Goal: Task Accomplishment & Management: Use online tool/utility

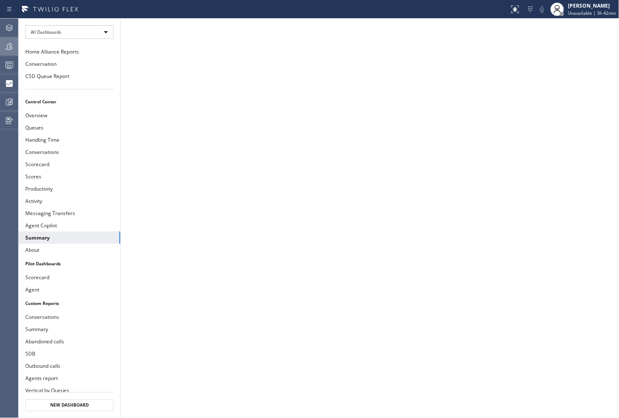
click at [10, 47] on icon at bounding box center [9, 46] width 10 height 10
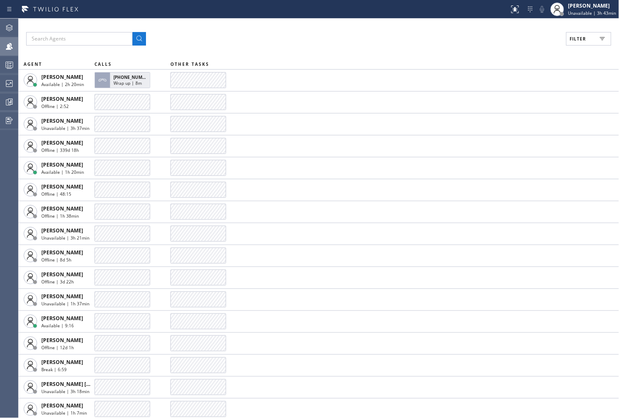
click at [592, 40] on button "Filter" at bounding box center [588, 39] width 45 height 14
click at [509, 115] on label "Unavailable" at bounding box center [556, 113] width 111 height 7
click at [501, 115] on input "Unavailable" at bounding box center [496, 113] width 10 height 10
checkbox input "true"
click at [574, 42] on button "Apply" at bounding box center [567, 48] width 31 height 12
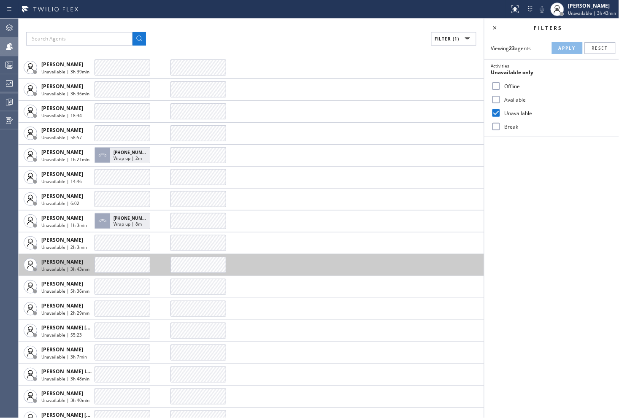
scroll to position [155, 0]
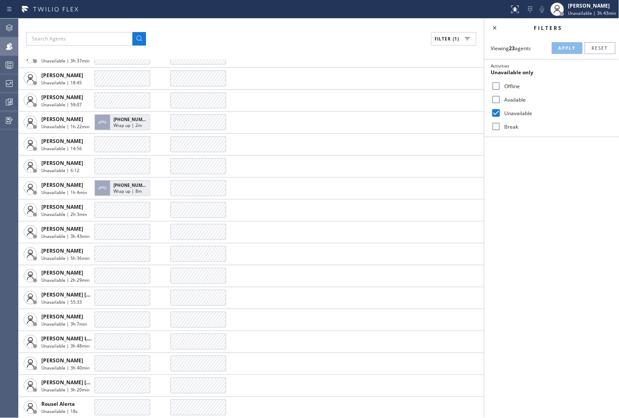
click at [500, 100] on input "Available" at bounding box center [496, 100] width 10 height 10
checkbox input "true"
click at [564, 53] on button "Apply" at bounding box center [567, 48] width 31 height 12
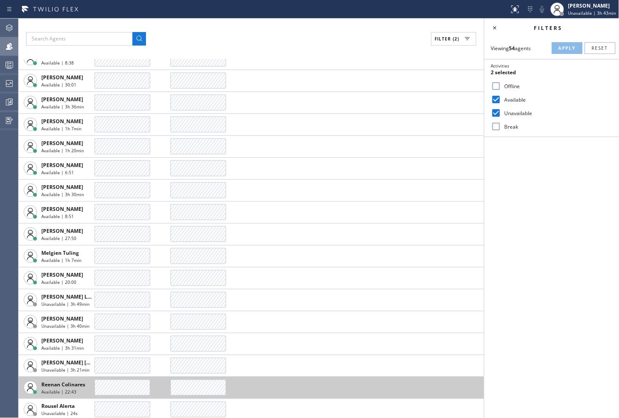
scroll to position [803, 0]
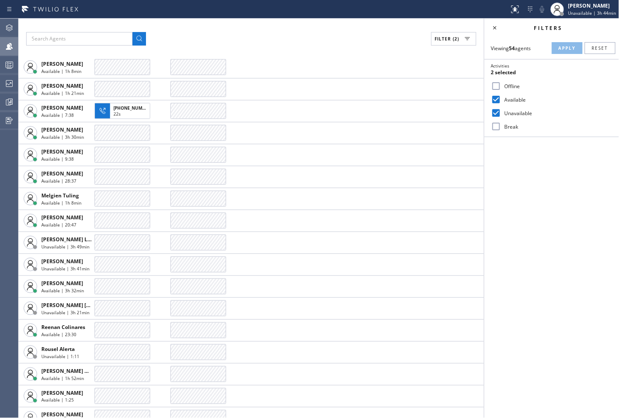
click at [555, 229] on div "Filters Viewing 54 agents Apply Reset Activities 2 selected Offline Available U…" at bounding box center [551, 219] width 135 height 400
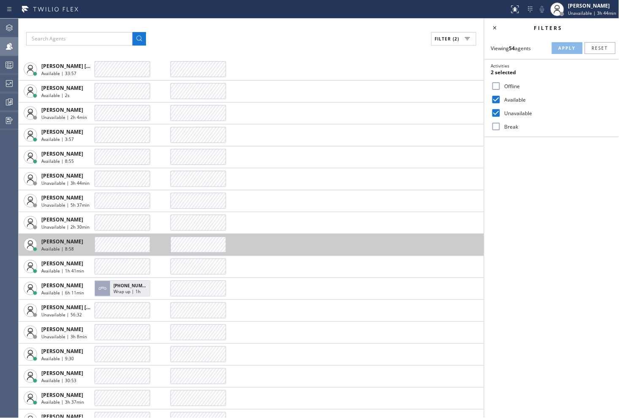
scroll to position [414, 0]
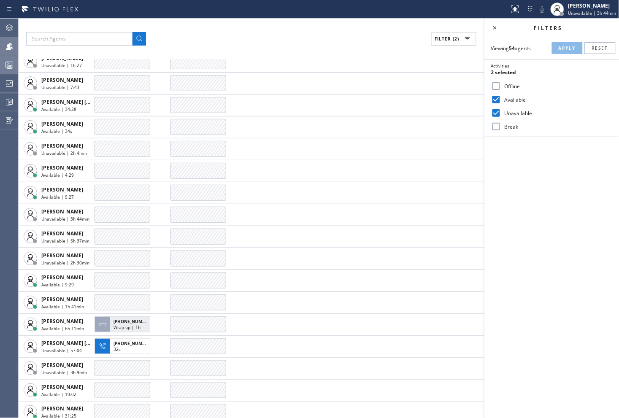
click at [17, 68] on div at bounding box center [9, 65] width 19 height 10
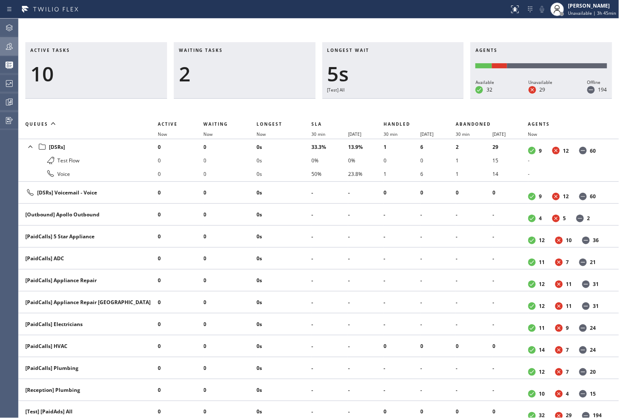
click at [241, 26] on div "Active tasks 10 Waiting tasks 2 Longest wait 5s [Test] All Agents Available 32 …" at bounding box center [319, 219] width 600 height 400
